Goal: Task Accomplishment & Management: Manage account settings

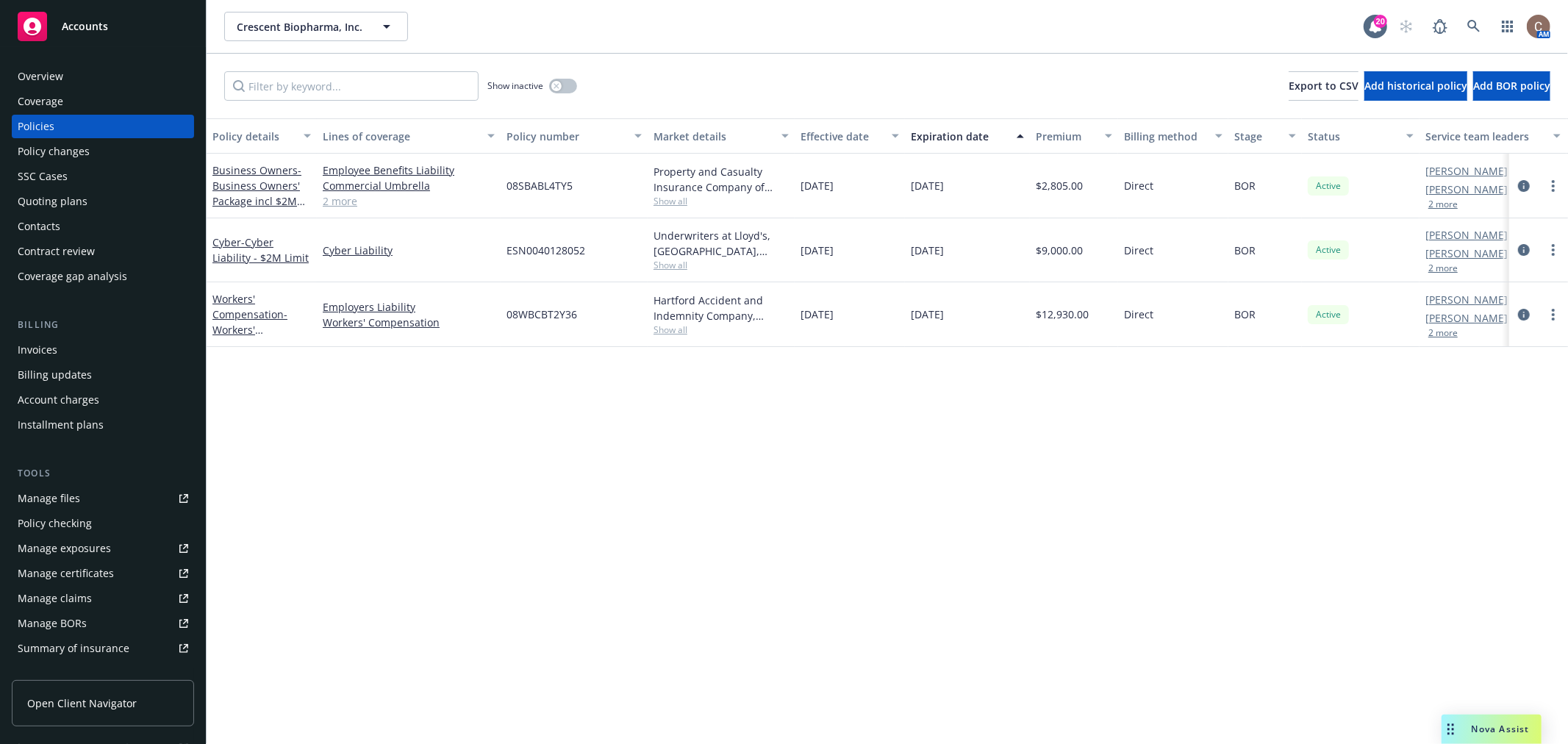
click at [103, 501] on link "Manage files" at bounding box center [102, 498] width 183 height 24
drag, startPoint x: 583, startPoint y: 186, endPoint x: 504, endPoint y: 181, distance: 79.2
click at [504, 181] on div "08SBABL4TY5" at bounding box center [574, 186] width 147 height 65
copy span "08SBABL4TY5"
click at [113, 63] on div "Overview Coverage Policies Policy changes SSC Cases Quoting plans Contacts Cont…" at bounding box center [102, 396] width 205 height 697
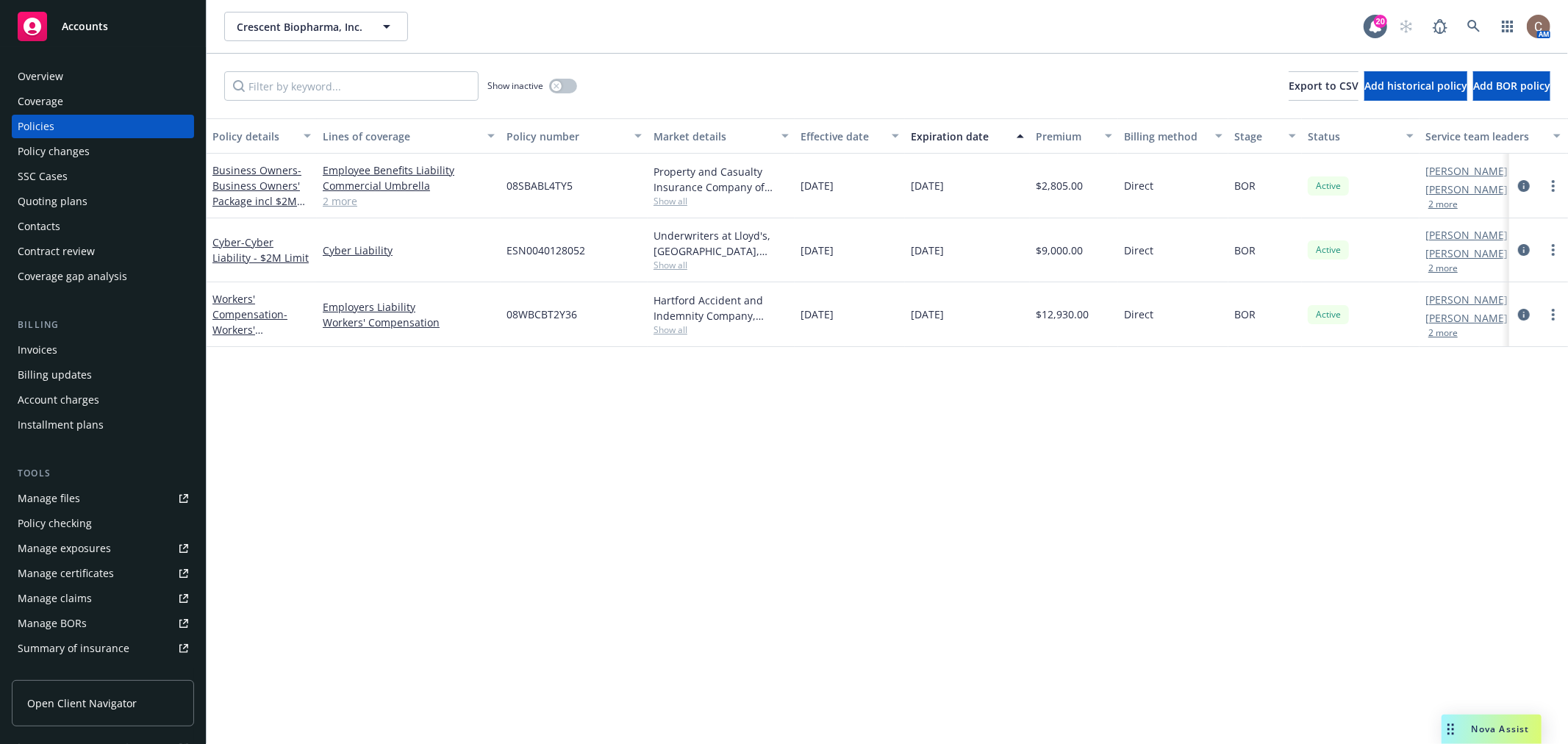
click at [112, 67] on div "Overview" at bounding box center [102, 76] width 170 height 24
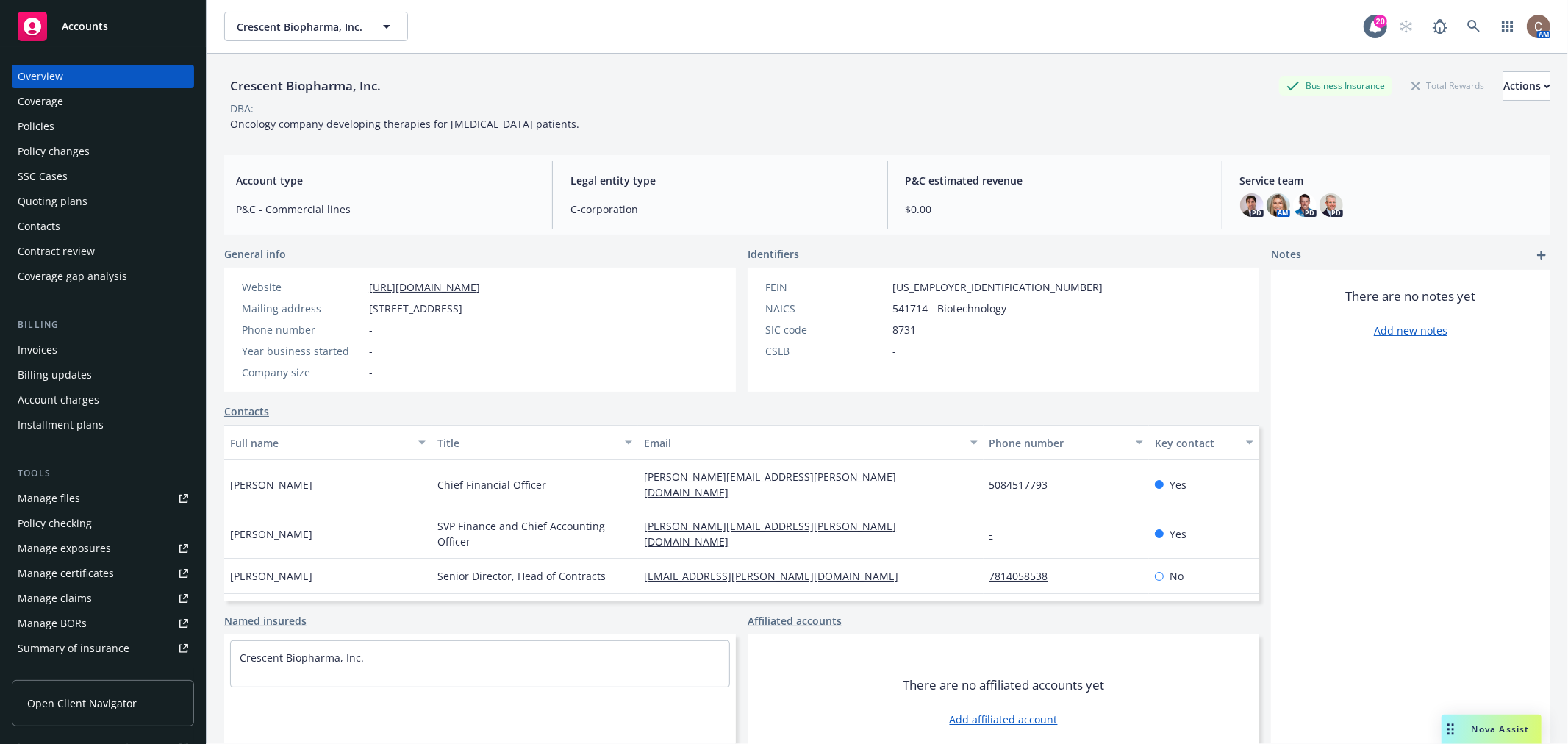
drag, startPoint x: 538, startPoint y: 310, endPoint x: 364, endPoint y: 299, distance: 174.3
click at [364, 299] on div "Website [URL][DOMAIN_NAME] Mailing address [STREET_ADDRESS] Phone number - Year…" at bounding box center [360, 330] width 250 height 101
click at [82, 127] on div "Policies" at bounding box center [102, 126] width 170 height 24
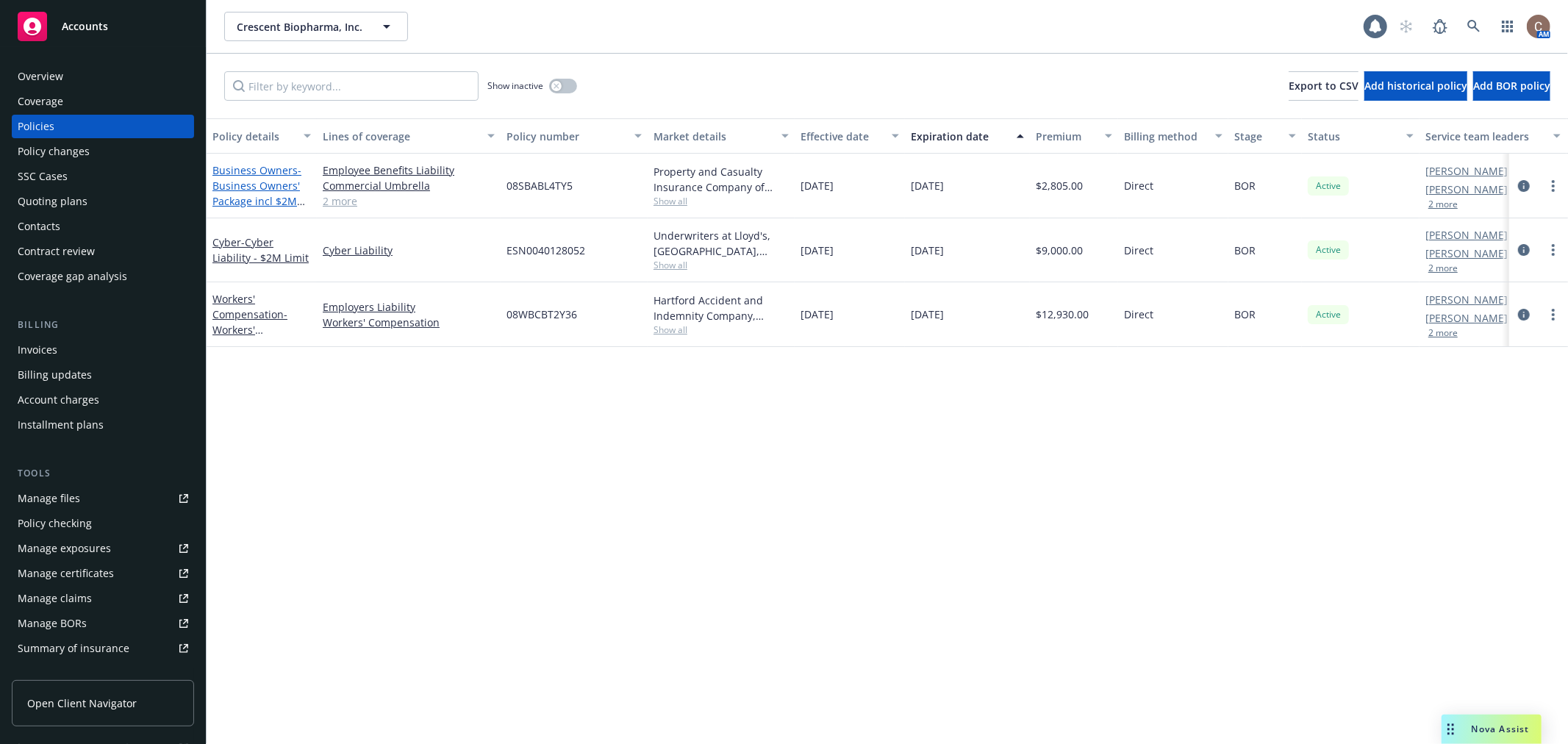
click at [260, 177] on span "- Business Owners' Package incl $2M Umbrella" at bounding box center [258, 193] width 92 height 60
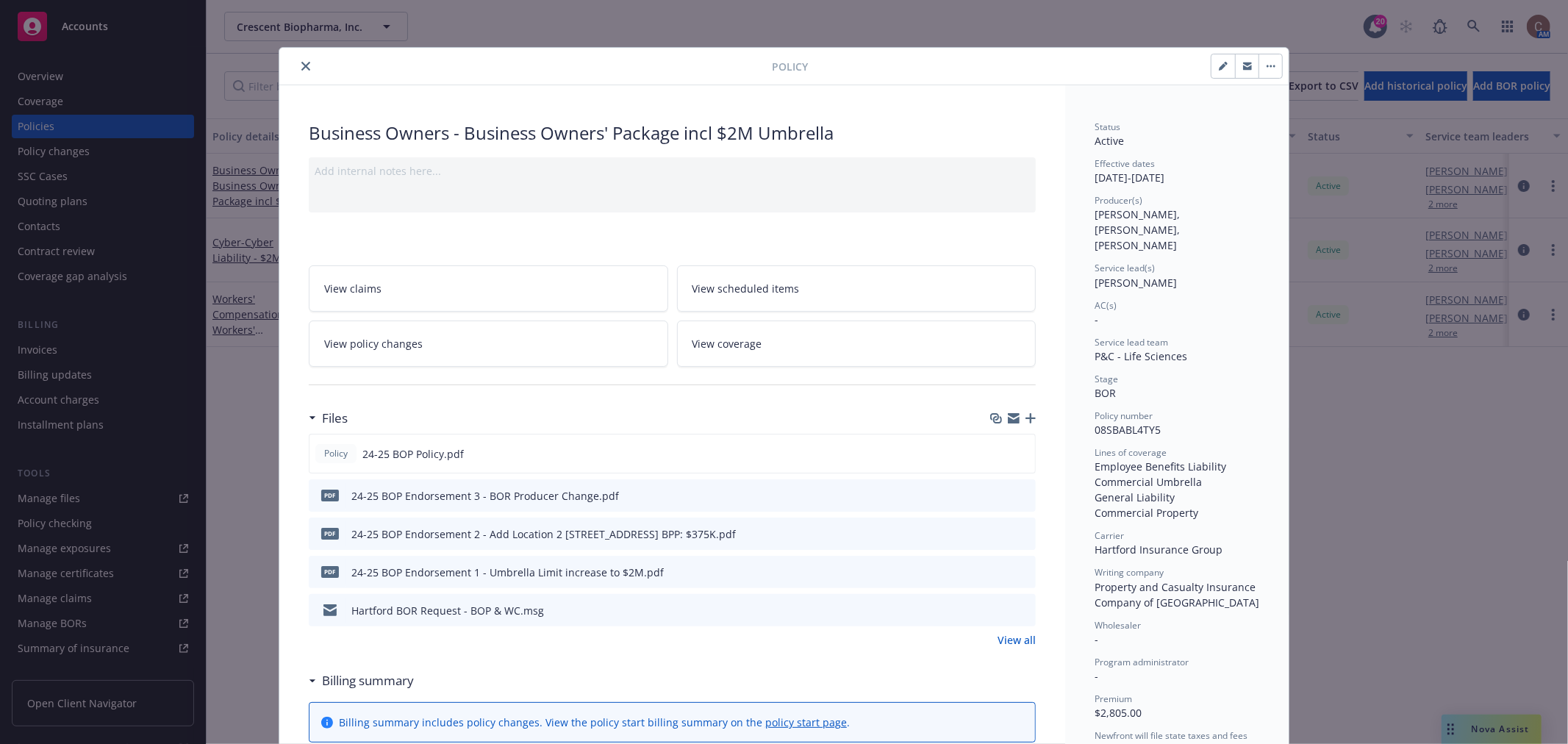
click at [302, 64] on icon "close" at bounding box center [306, 66] width 9 height 9
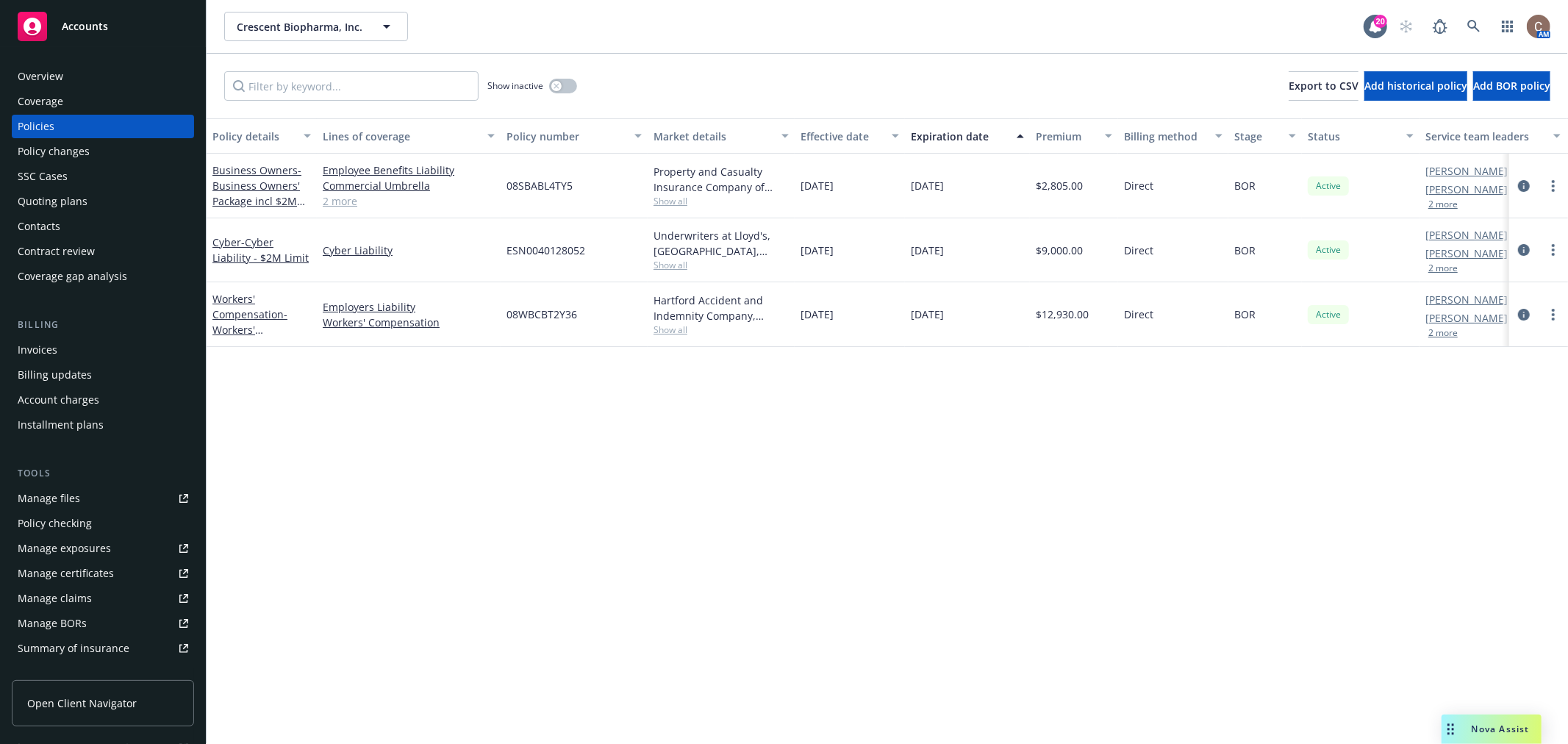
click at [108, 30] on div "Accounts" at bounding box center [102, 26] width 170 height 29
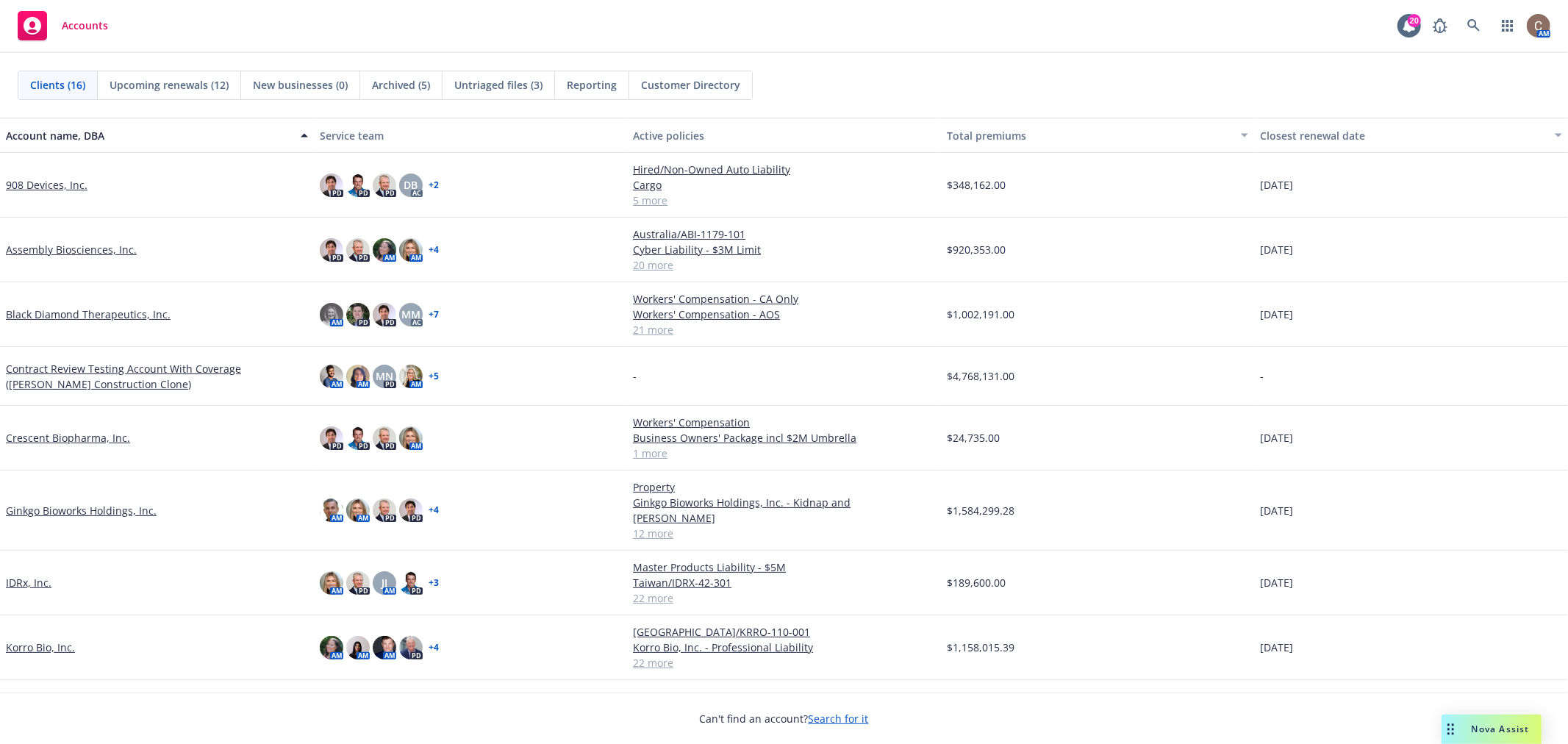
click at [86, 503] on link "Ginkgo Bioworks Holdings, Inc." at bounding box center [81, 510] width 150 height 15
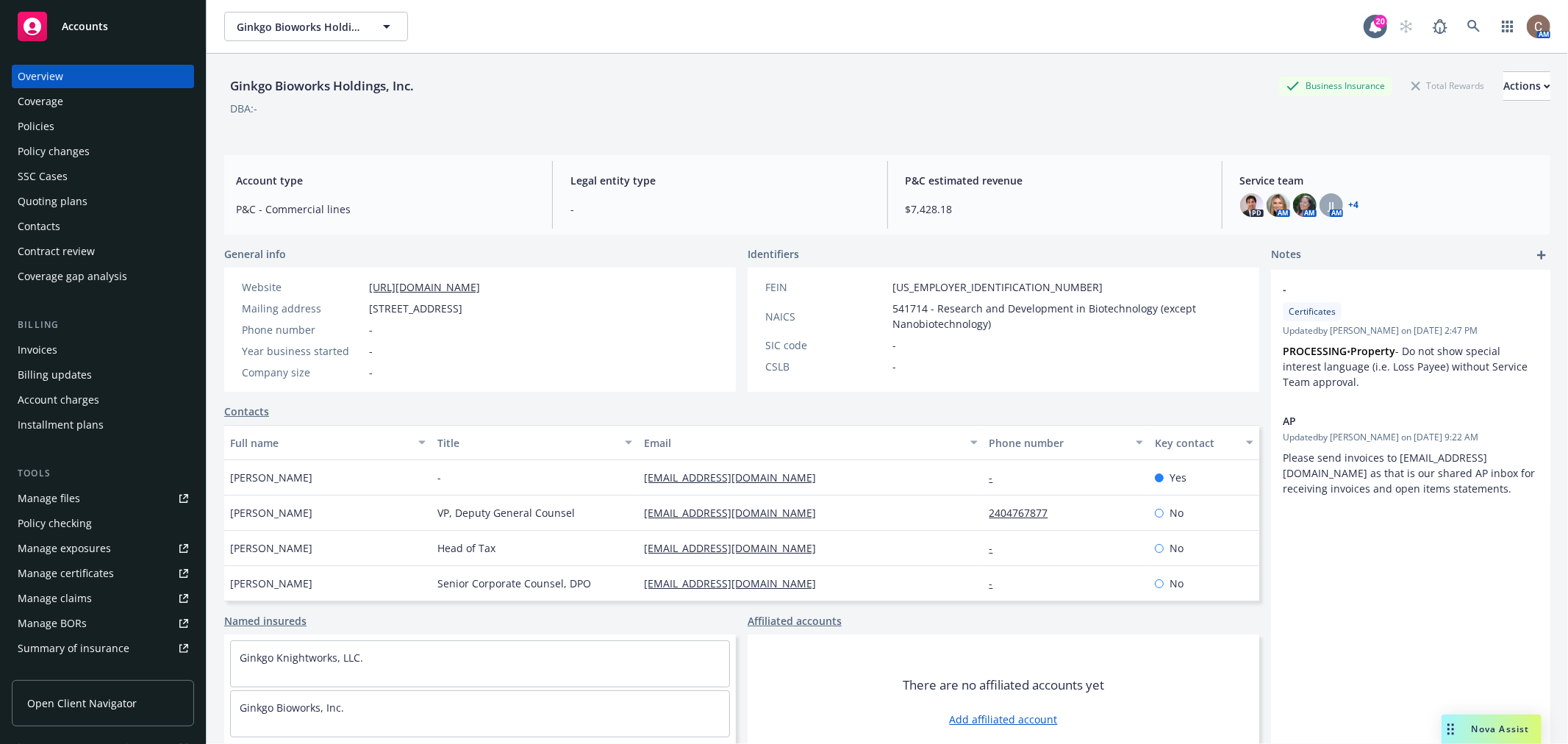
click at [69, 124] on div "Policies" at bounding box center [102, 126] width 170 height 24
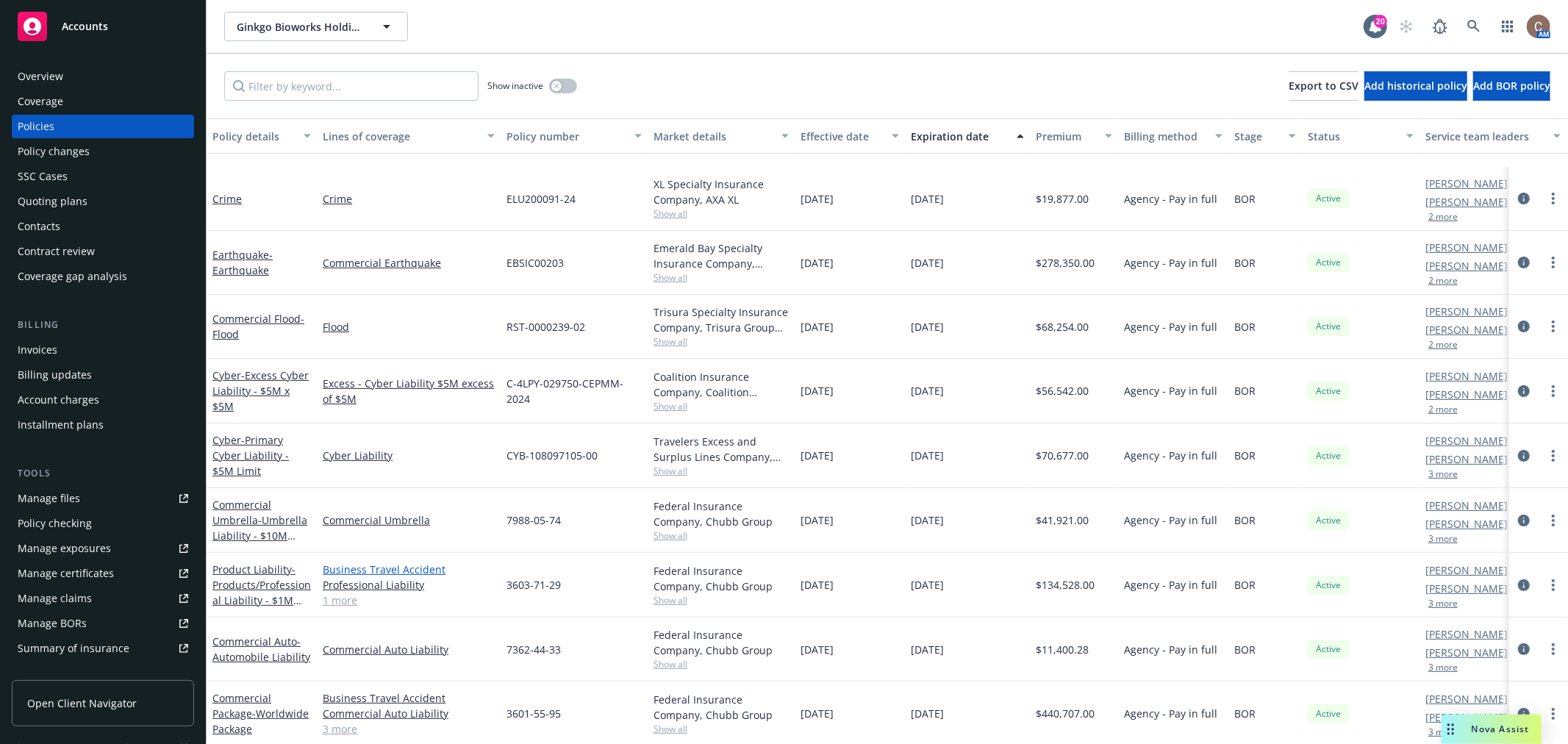
scroll to position [302, 0]
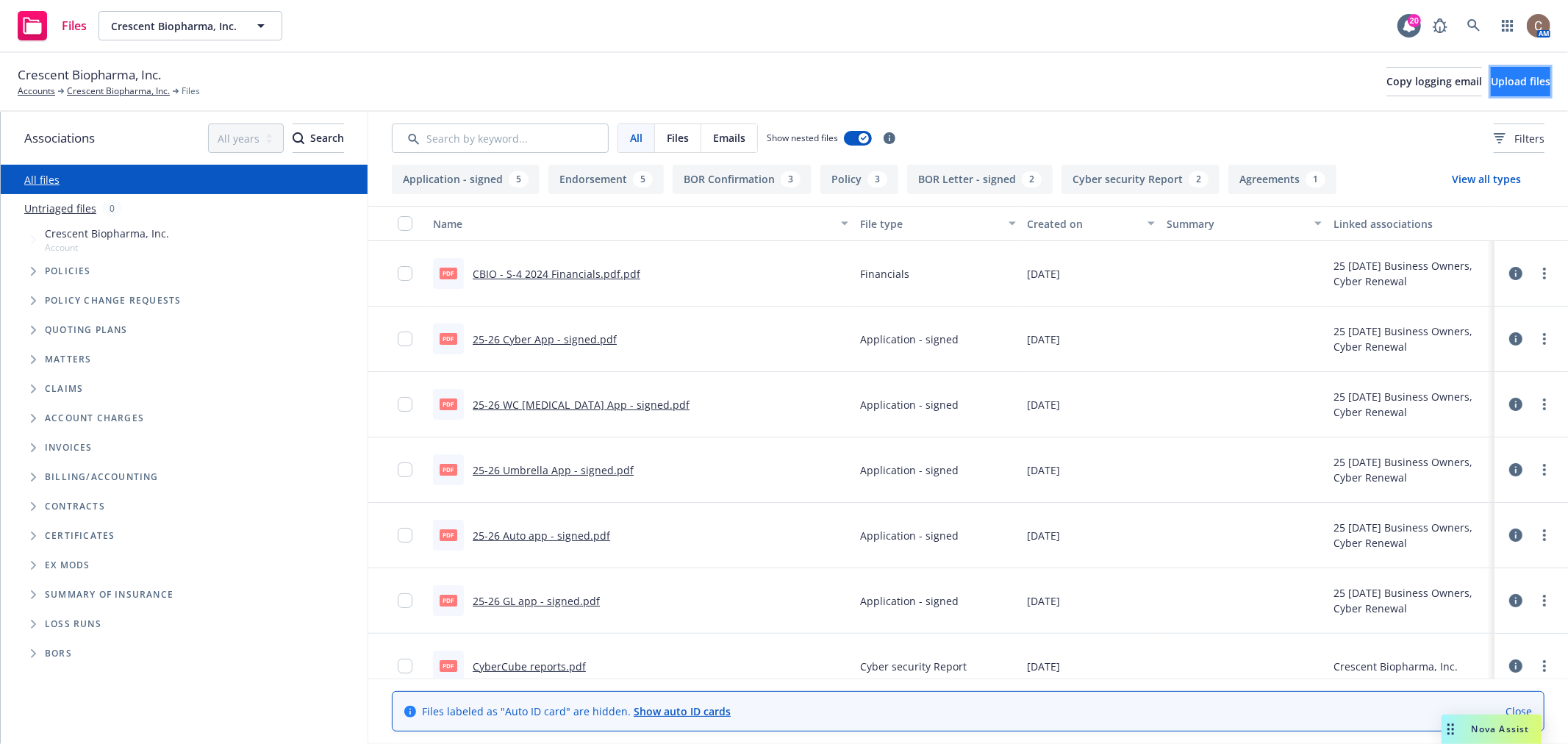
click at [1491, 87] on span "Upload files" at bounding box center [1521, 81] width 60 height 14
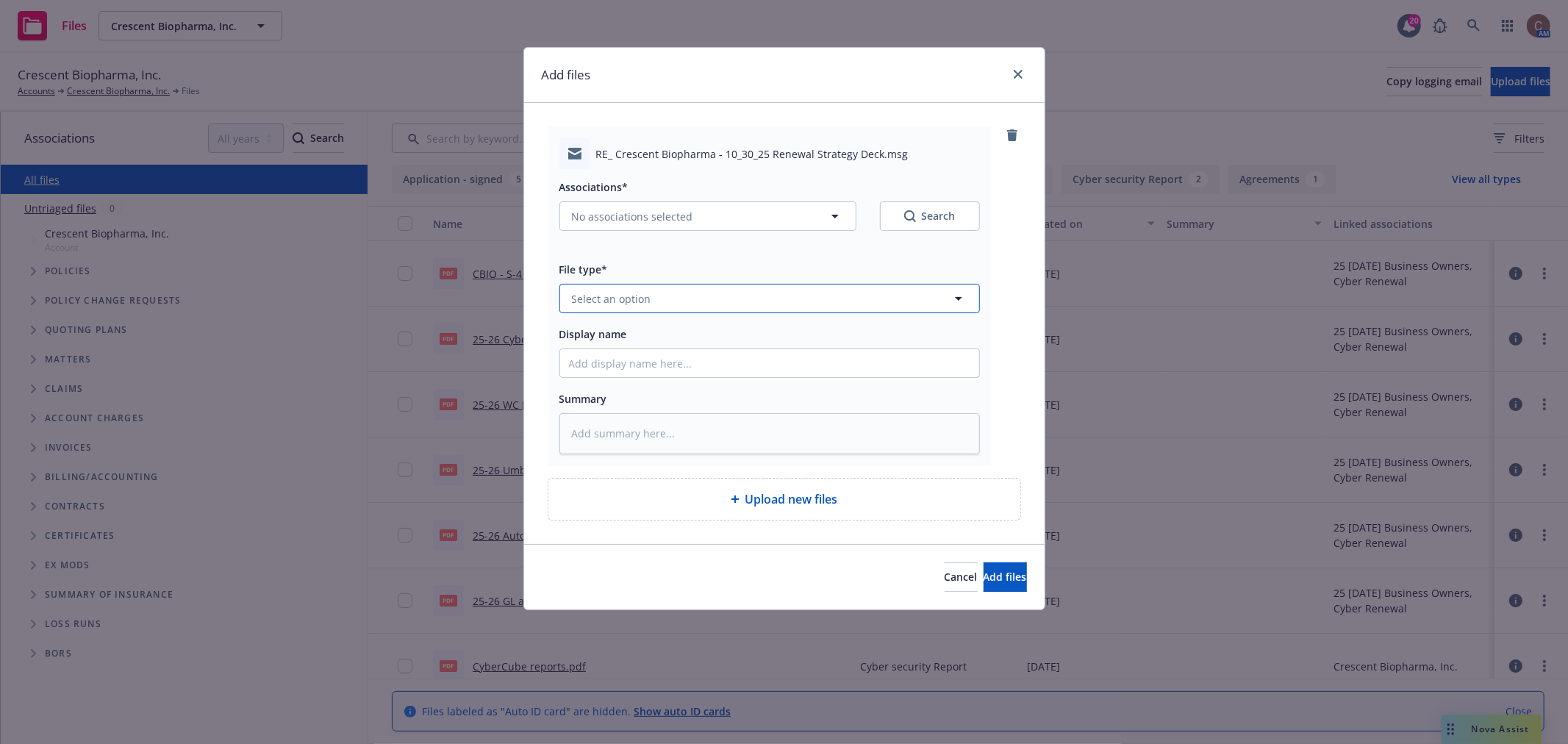
click at [680, 302] on button "Select an option" at bounding box center [769, 298] width 420 height 29
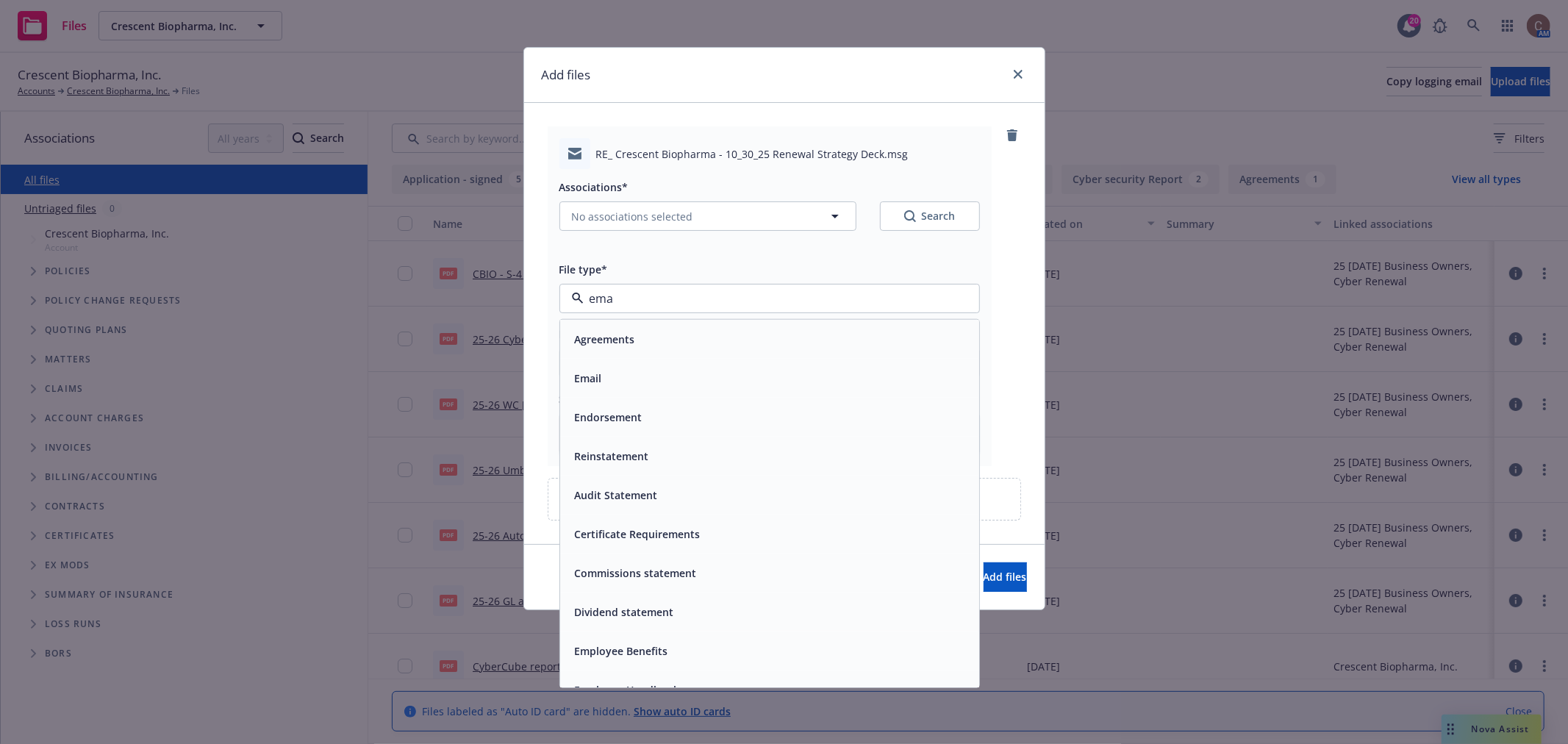
type input "emai"
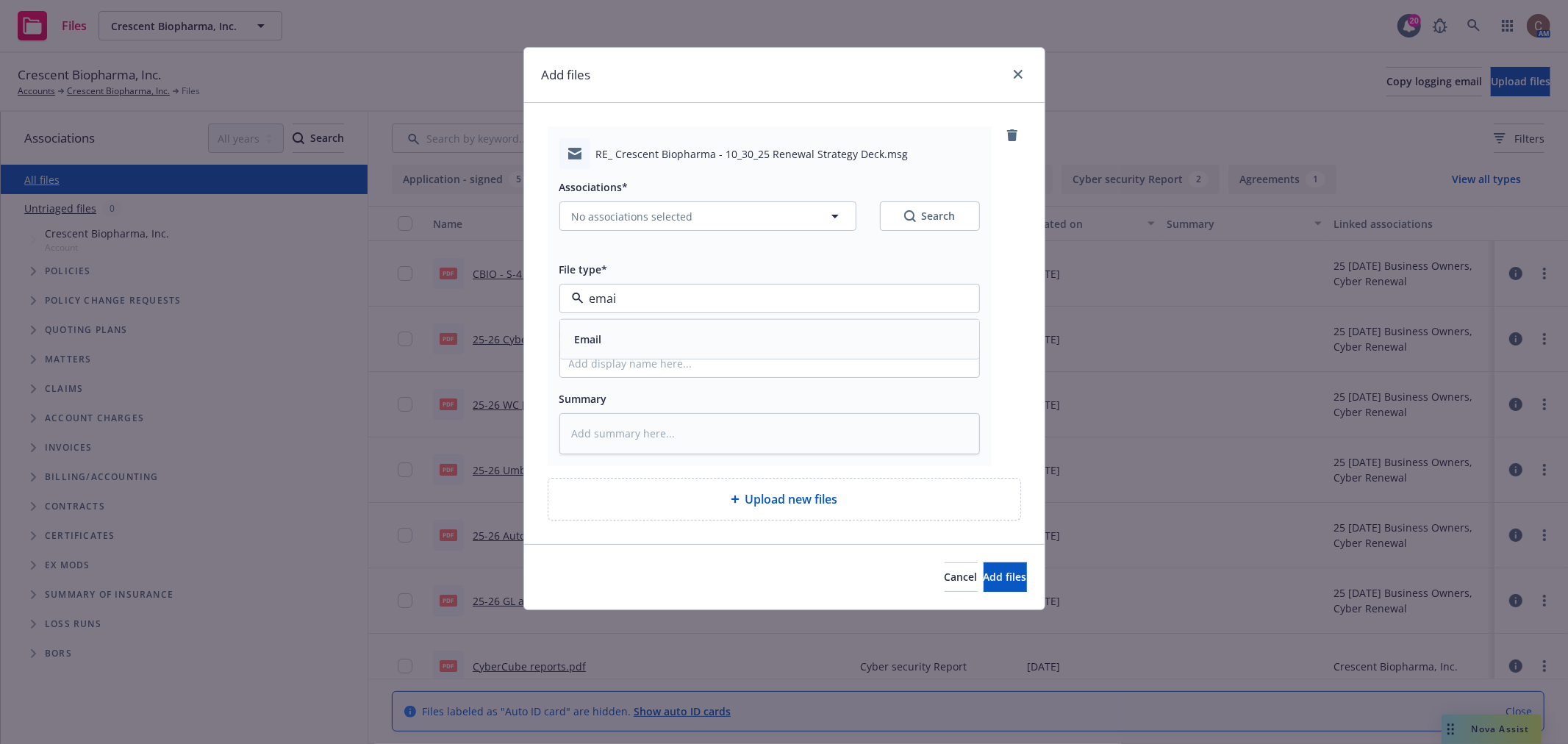
click at [711, 325] on div "Email" at bounding box center [769, 339] width 419 height 39
click at [719, 210] on button "No associations selected" at bounding box center [707, 216] width 297 height 29
type textarea "x"
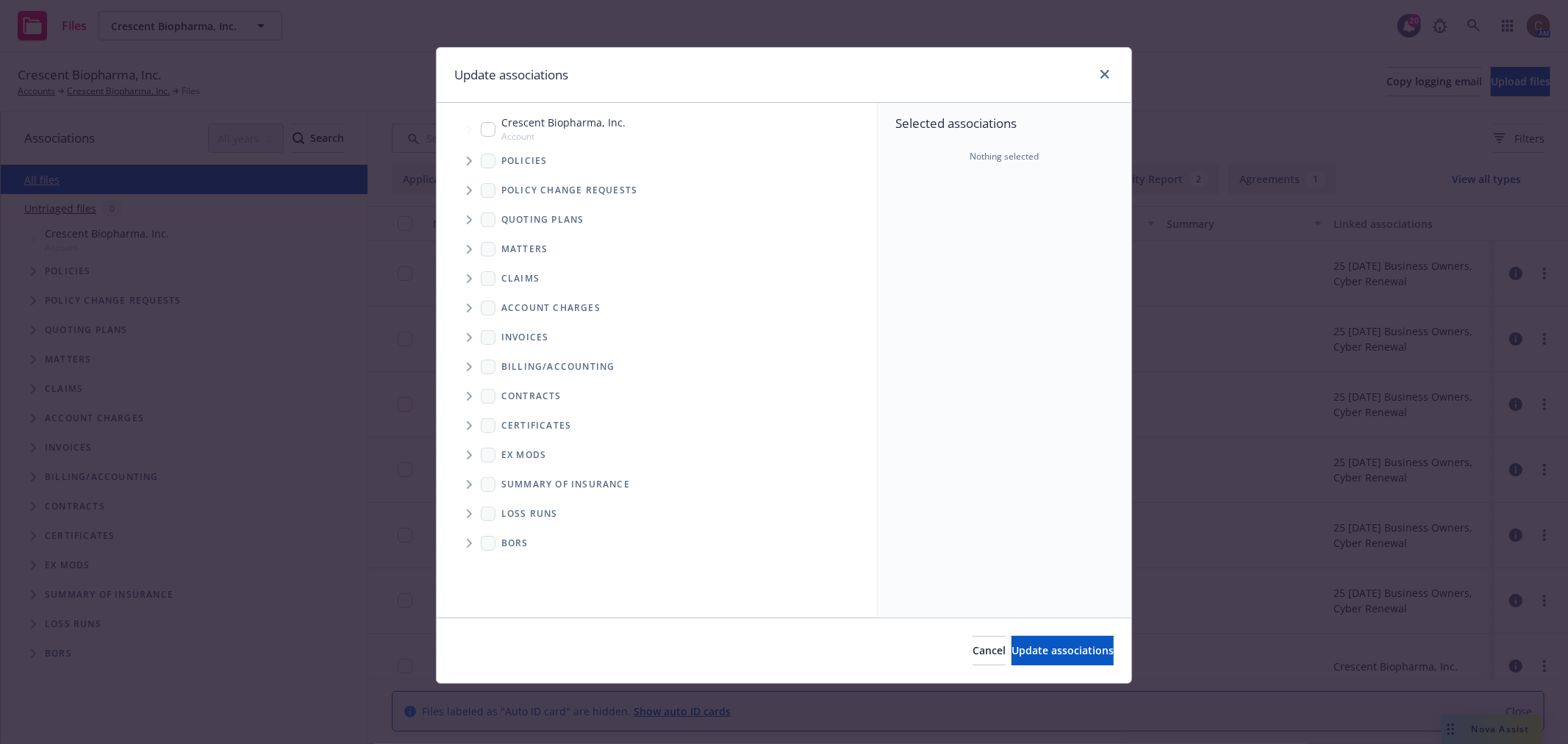
click at [485, 128] on input "Tree Example" at bounding box center [487, 129] width 15 height 15
checkbox input "true"
click at [1011, 650] on span "Update associations" at bounding box center [1062, 650] width 102 height 14
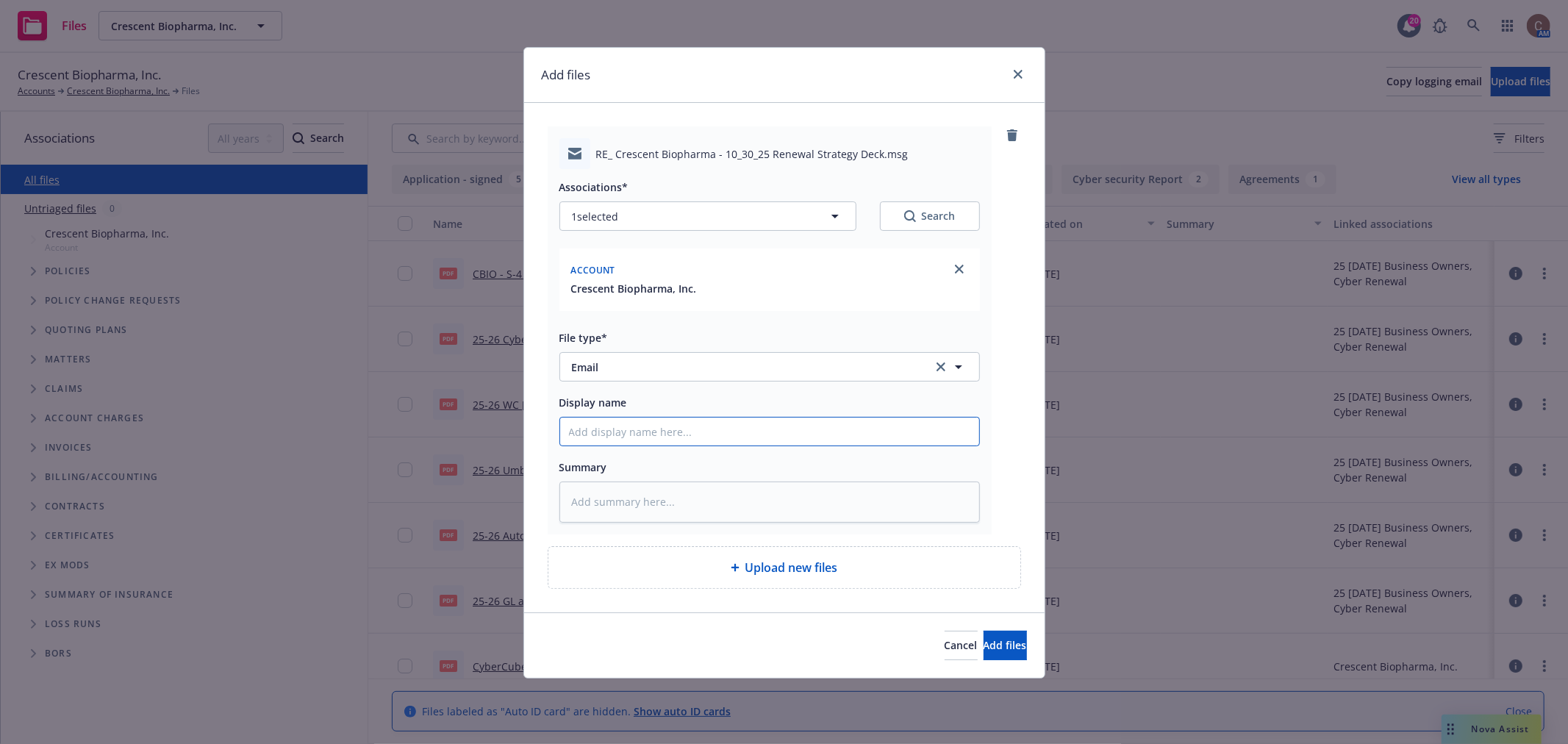
click at [614, 423] on input "Display name" at bounding box center [769, 432] width 419 height 28
click at [710, 430] on input "Display name" at bounding box center [769, 432] width 419 height 28
paste input "10/30/25 Renewal Strategy Deck"
type textarea "x"
type input "10/30/25 Renewal Strategy Deck"
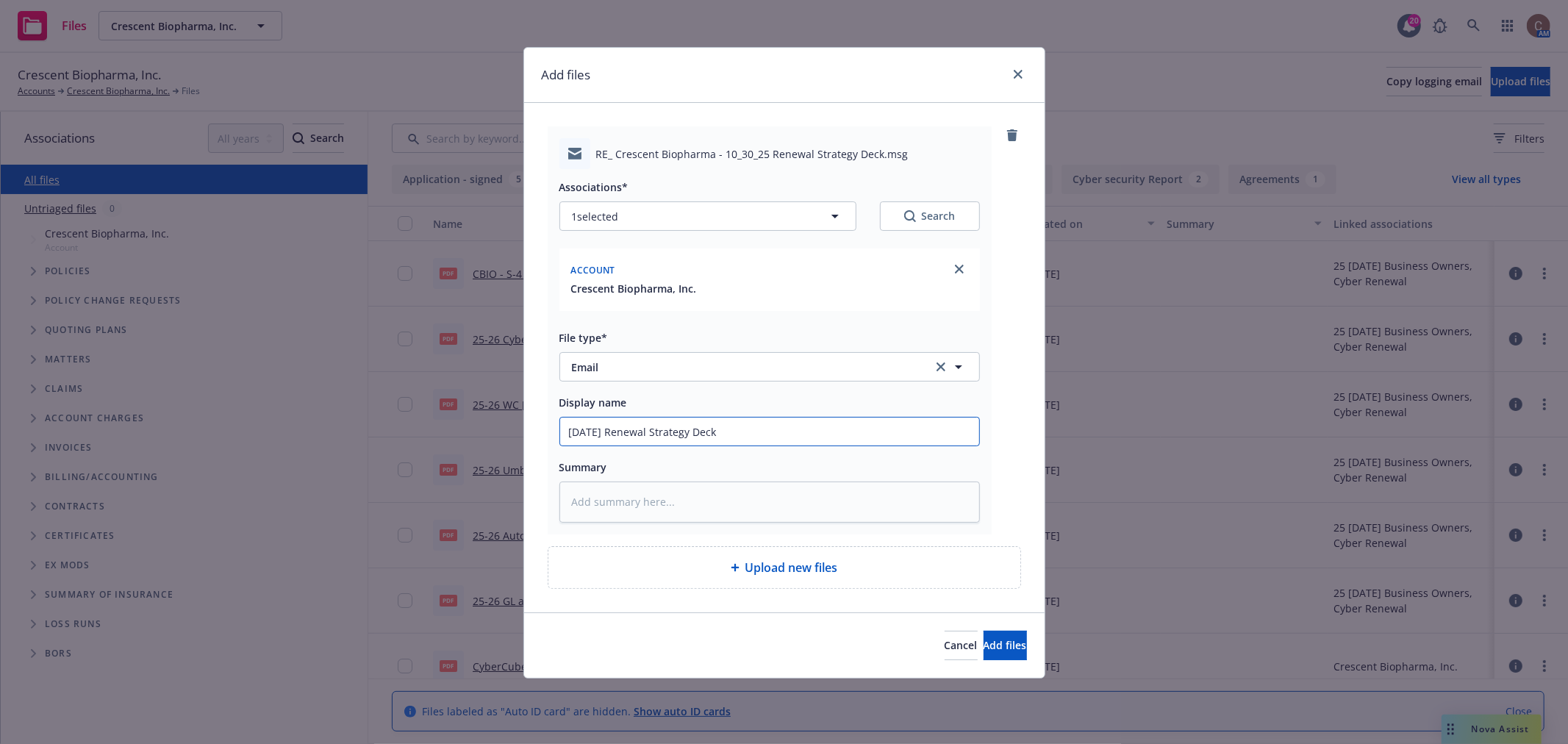
type textarea "x"
type input "10/30/25 Renewal Strategy Deck"
type textarea "x"
type input "10/30/25 Renewal Strategy Deck s"
type textarea "x"
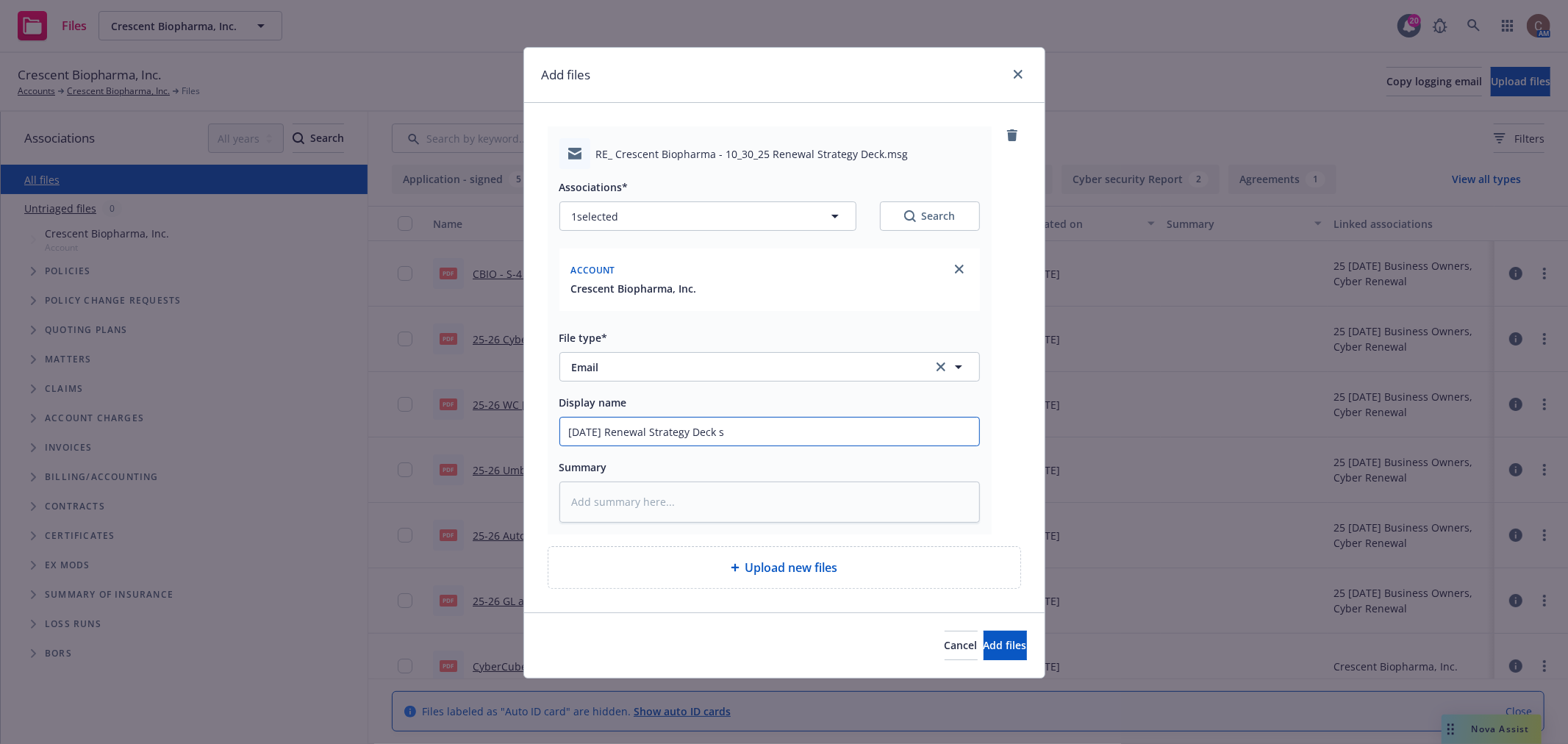
type input "10/30/25 Renewal Strategy Deck se"
type textarea "x"
type input "10/30/25 Renewal Strategy Deck sent"
type textarea "x"
type input "10/30/25 Renewal Strategy Deck sent"
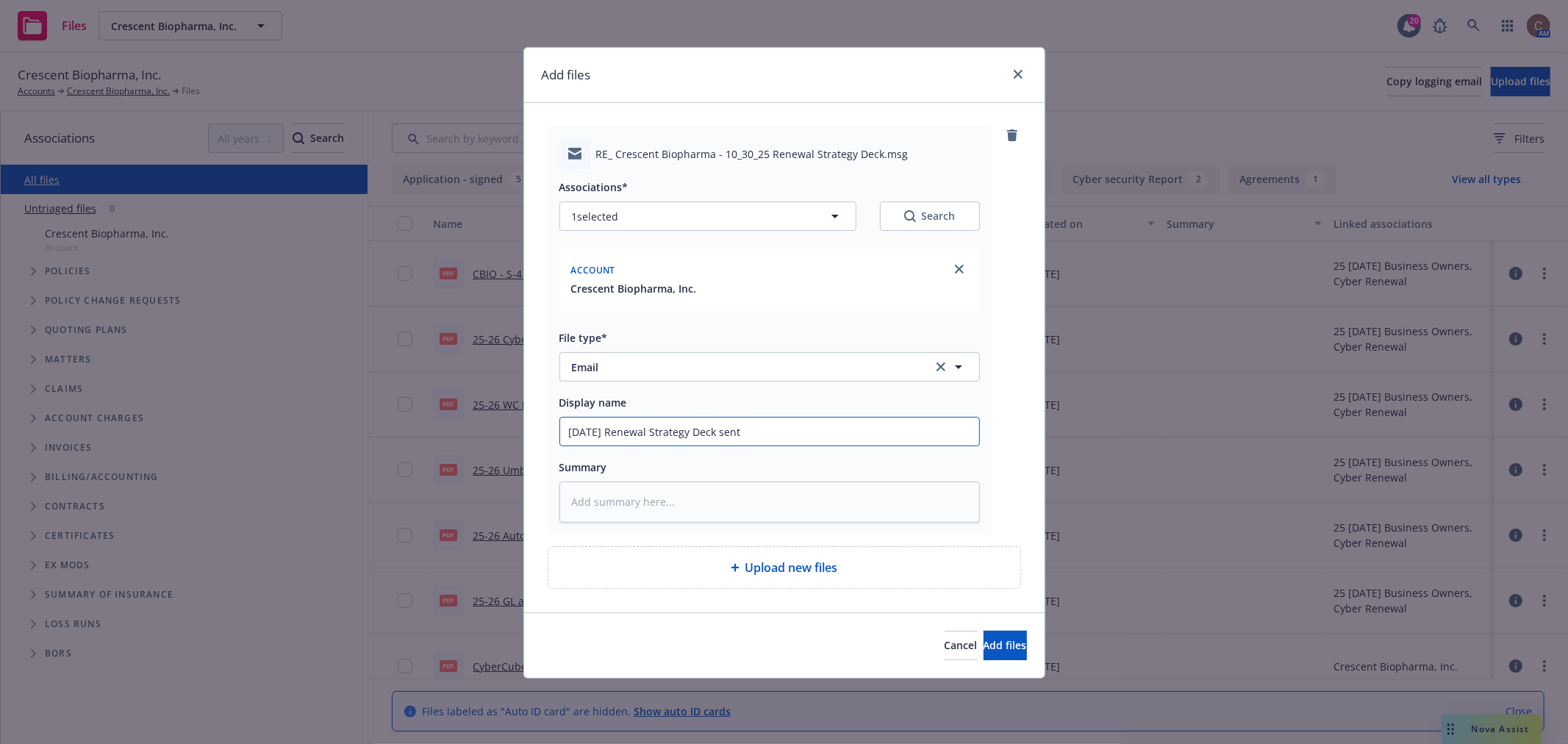
type textarea "x"
type input "10/30/25 Renewal Strategy Deck sent t"
type textarea "x"
type input "10/30/25 Renewal Strategy Deck sent to"
type textarea "x"
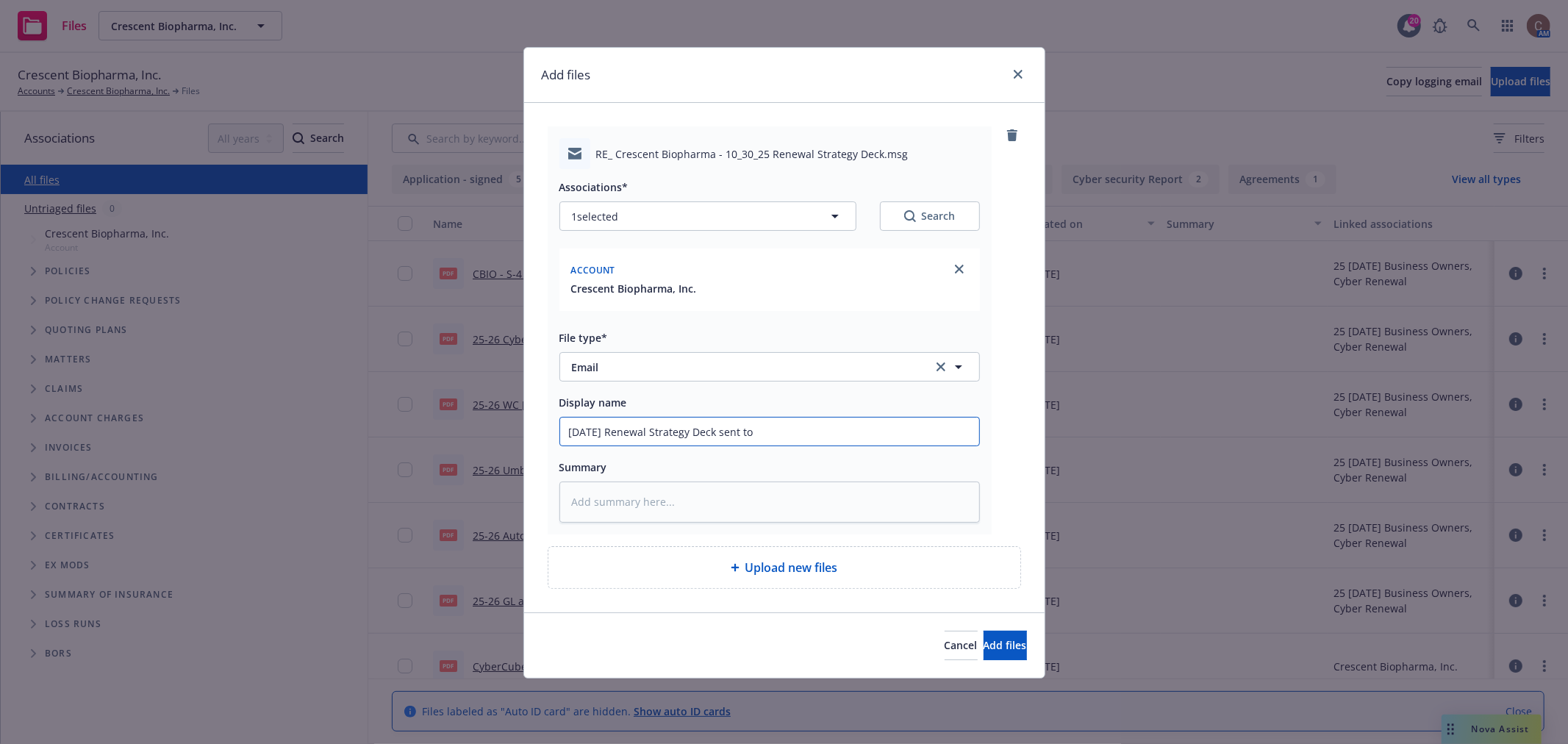
type input "10/30/25 Renewal Strategy Deck sent to i"
type textarea "x"
type input "10/30/25 Renewal Strategy Deck sent to in"
type textarea "x"
type input "10/30/25 Renewal Strategy Deck sent to ins"
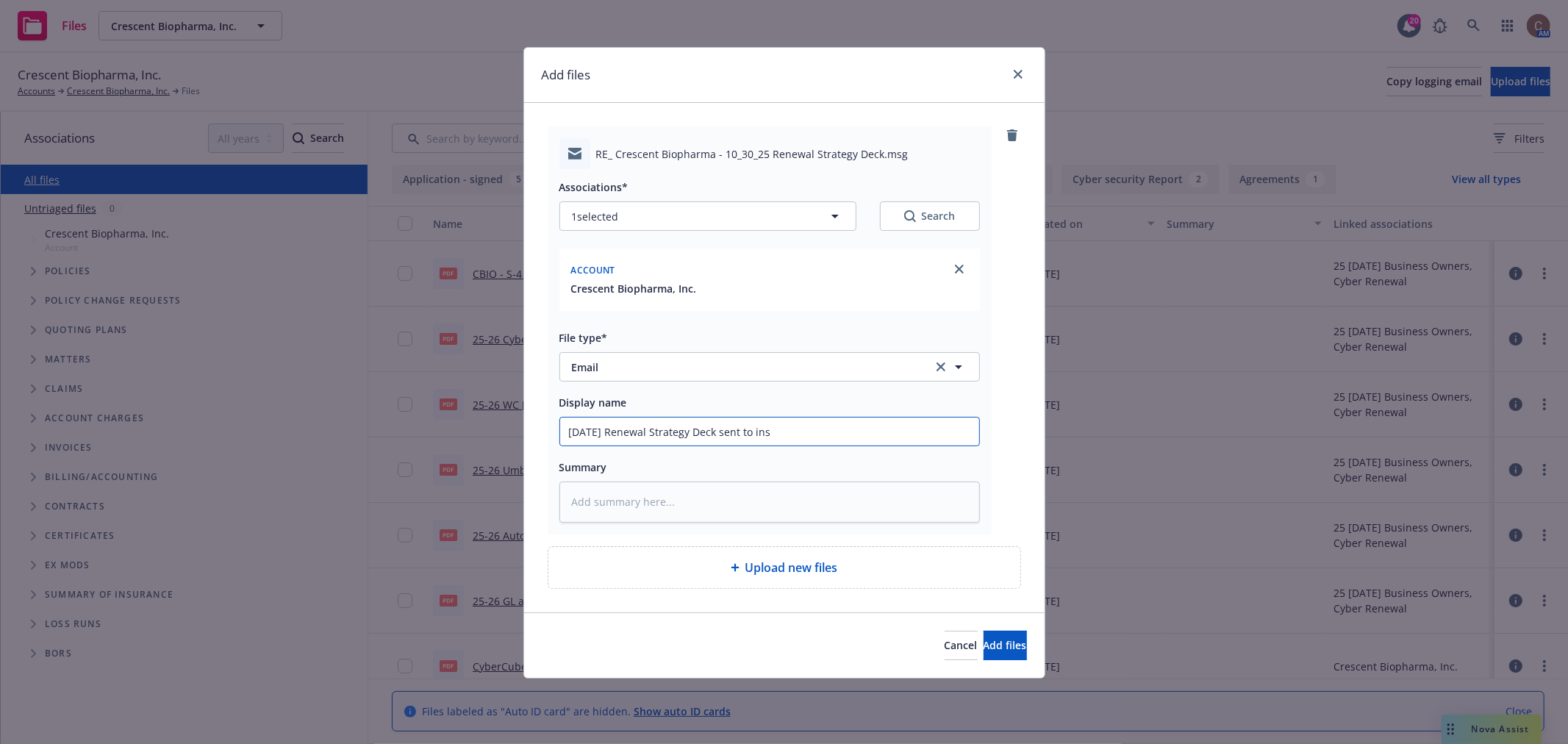
type textarea "x"
type input "10/30/25 Renewal Strategy Deck sent to insu"
type textarea "x"
type input "10/30/25 Renewal Strategy Deck sent to insue"
type textarea "x"
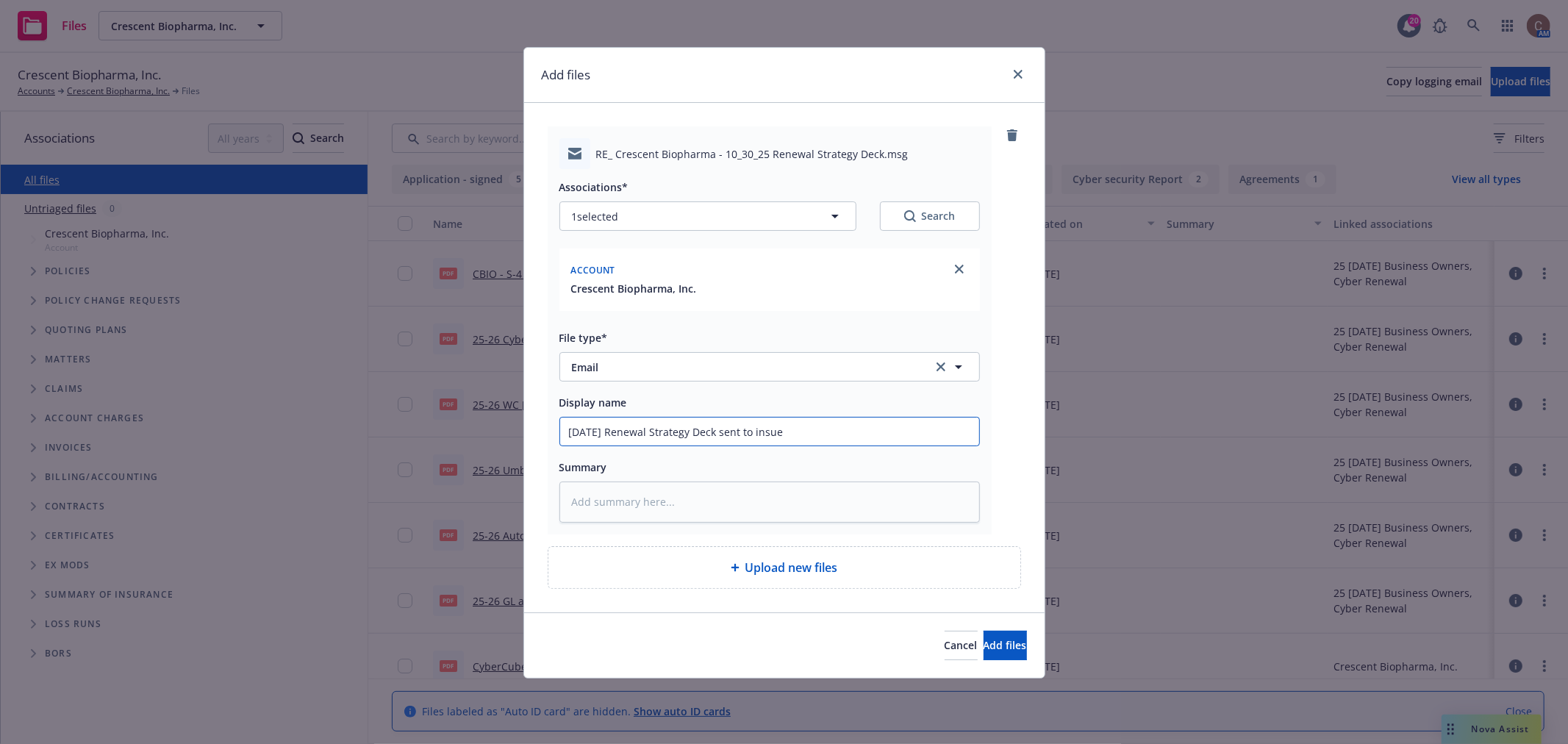
type input "10/30/25 Renewal Strategy Deck sent to insuer"
type textarea "x"
type input "10/30/25 Renewal Strategy Deck sent to insue"
type textarea "x"
type input "10/30/25 Renewal Strategy Deck sent to insur"
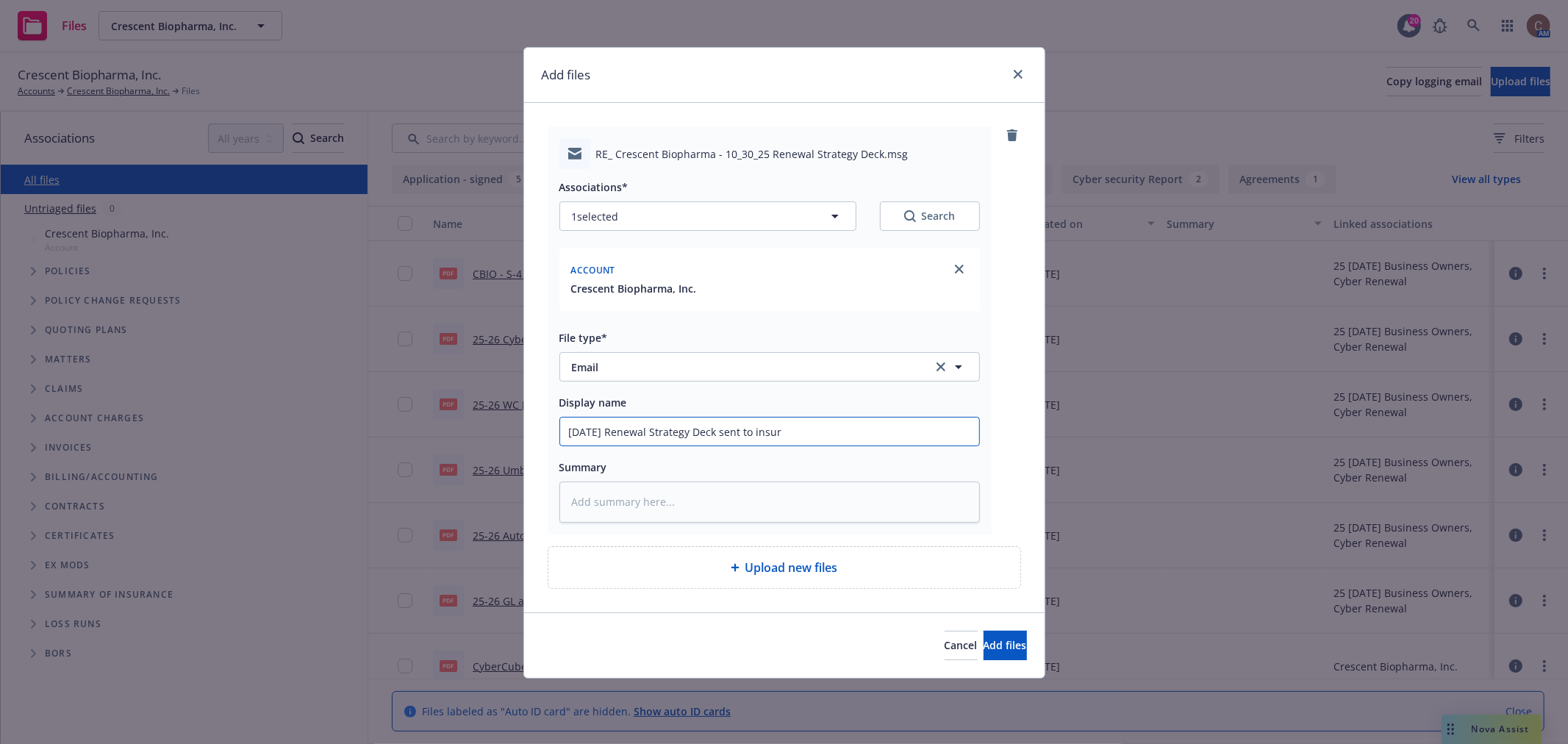
type textarea "x"
type input "10/30/25 Renewal Strategy Deck sent to insure"
type textarea "x"
type input "10/30/25 Renewal Strategy Deck sent to insured"
click at [986, 644] on span "Add files" at bounding box center [1005, 645] width 44 height 14
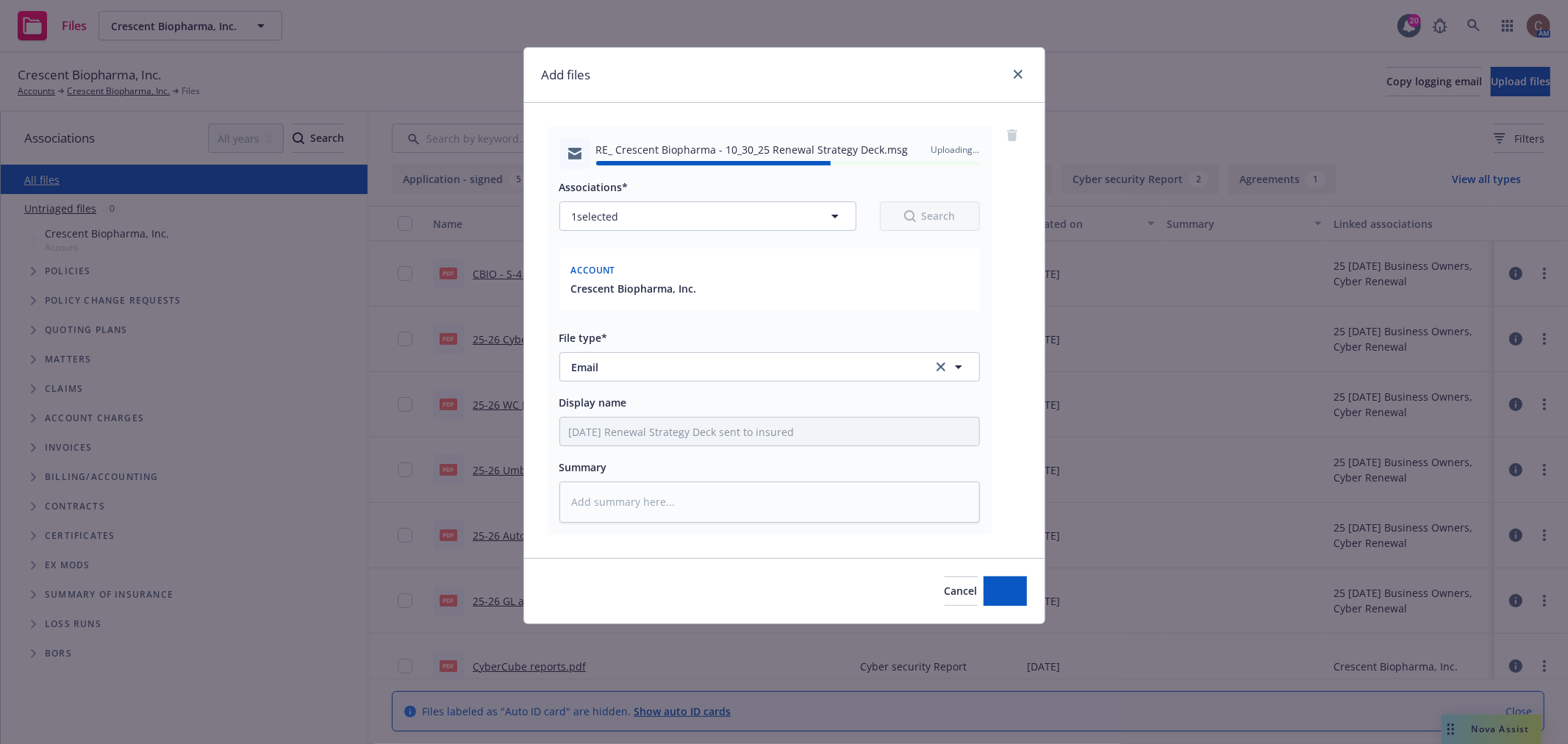
type textarea "x"
